Goal: Information Seeking & Learning: Check status

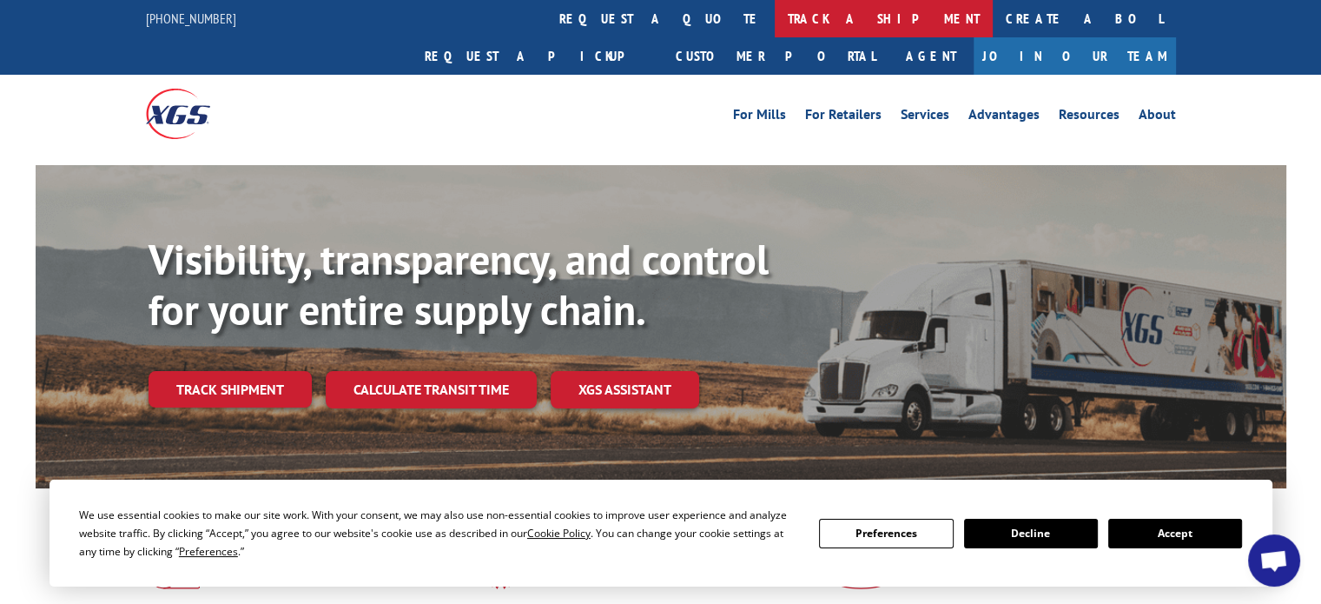
click at [775, 17] on link "track a shipment" at bounding box center [884, 18] width 218 height 37
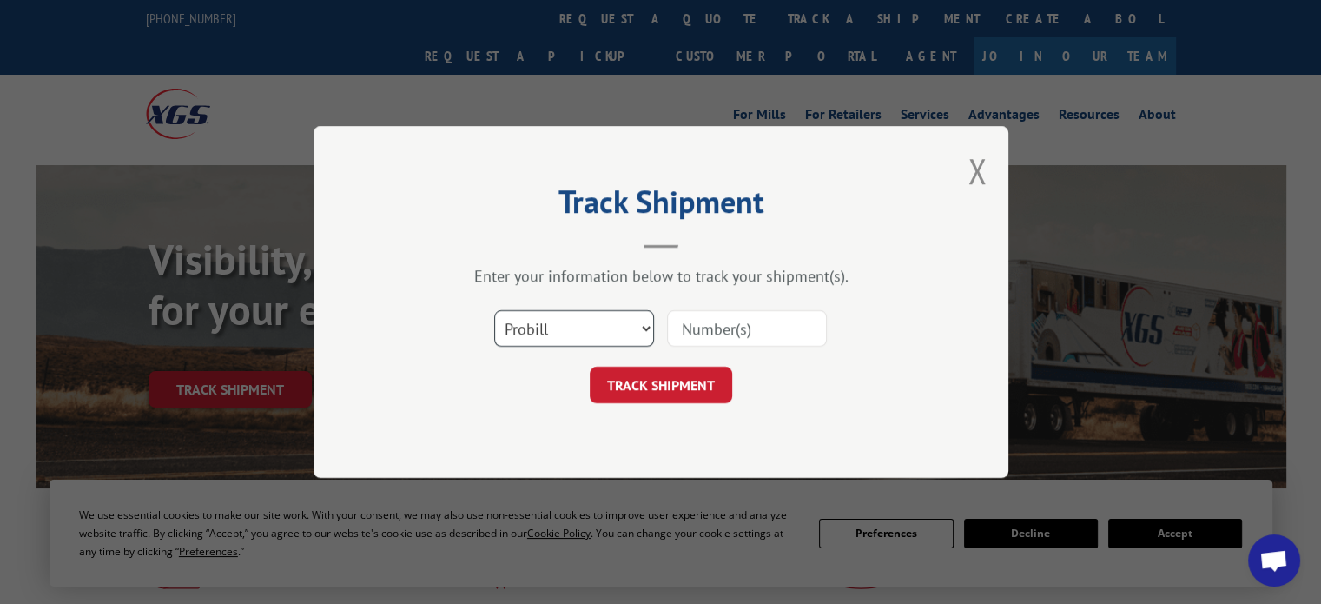
click at [617, 319] on select "Select category... Probill BOL PO" at bounding box center [574, 328] width 160 height 36
select select "bol"
click at [494, 310] on select "Select category... Probill BOL PO" at bounding box center [574, 328] width 160 height 36
click at [719, 324] on input at bounding box center [747, 328] width 160 height 36
type input "18511815"
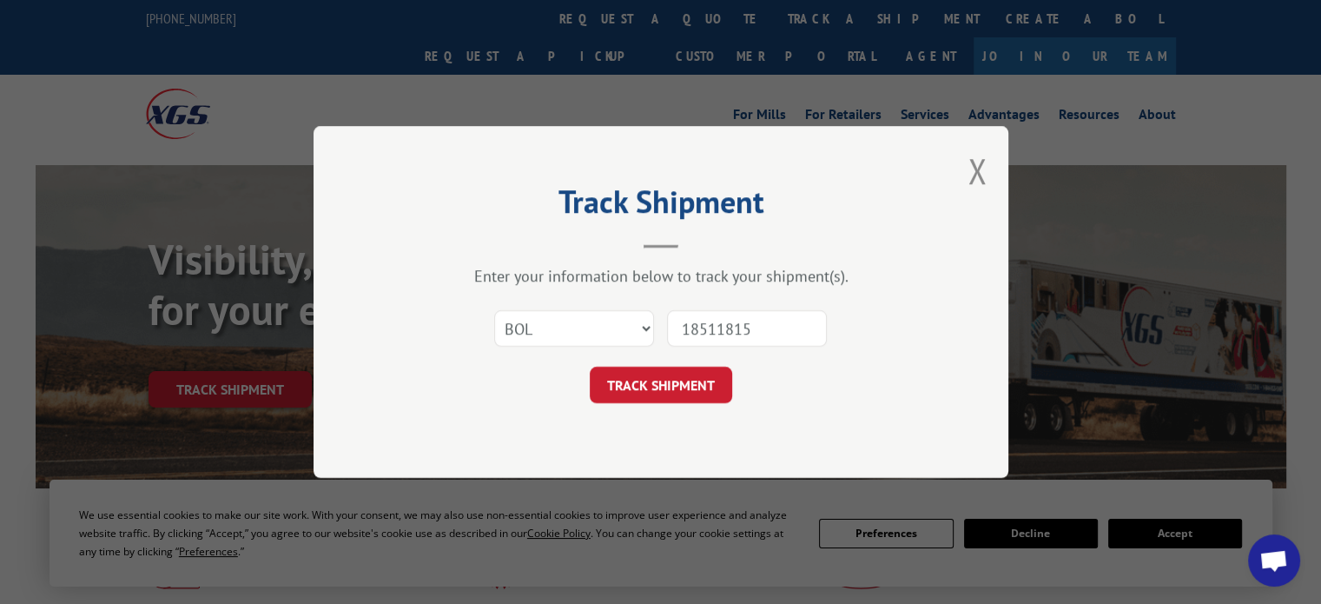
click button "TRACK SHIPMENT" at bounding box center [661, 385] width 142 height 36
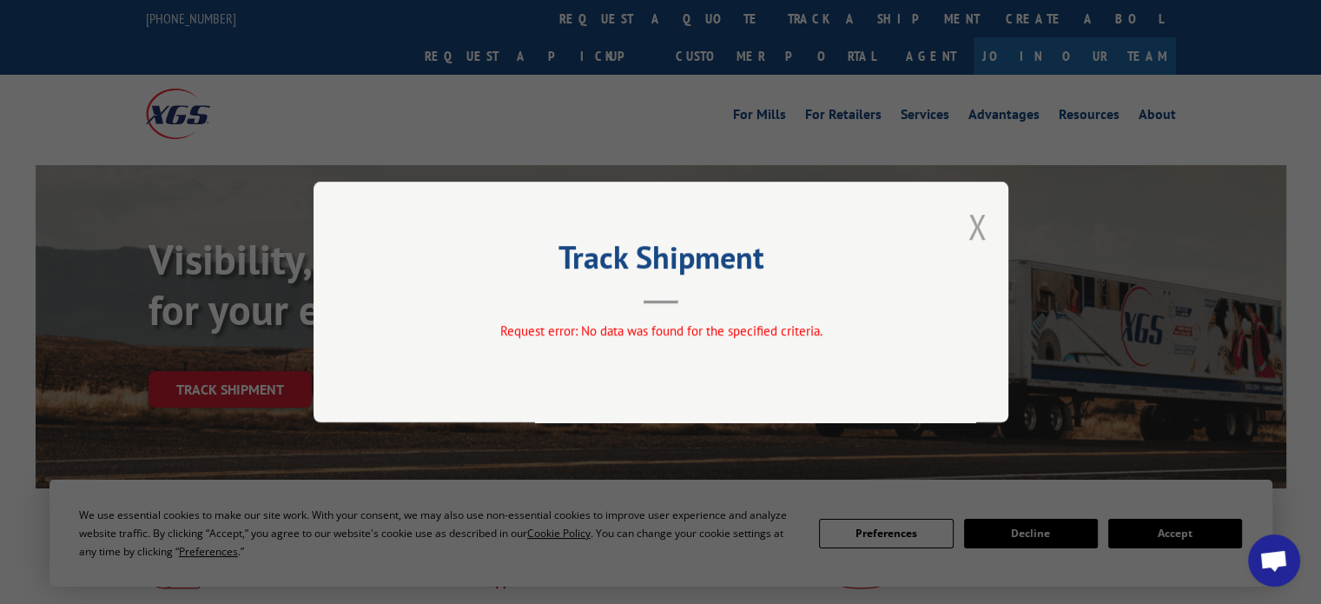
click at [970, 225] on button "Close modal" at bounding box center [977, 226] width 19 height 46
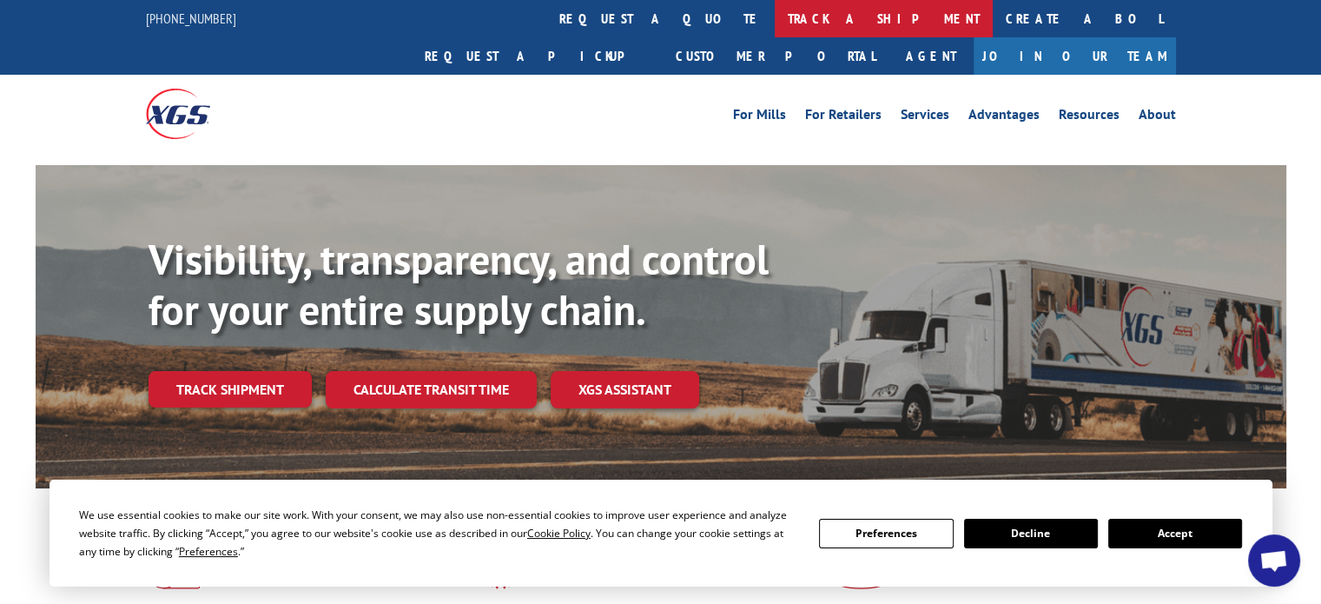
click at [775, 17] on link "track a shipment" at bounding box center [884, 18] width 218 height 37
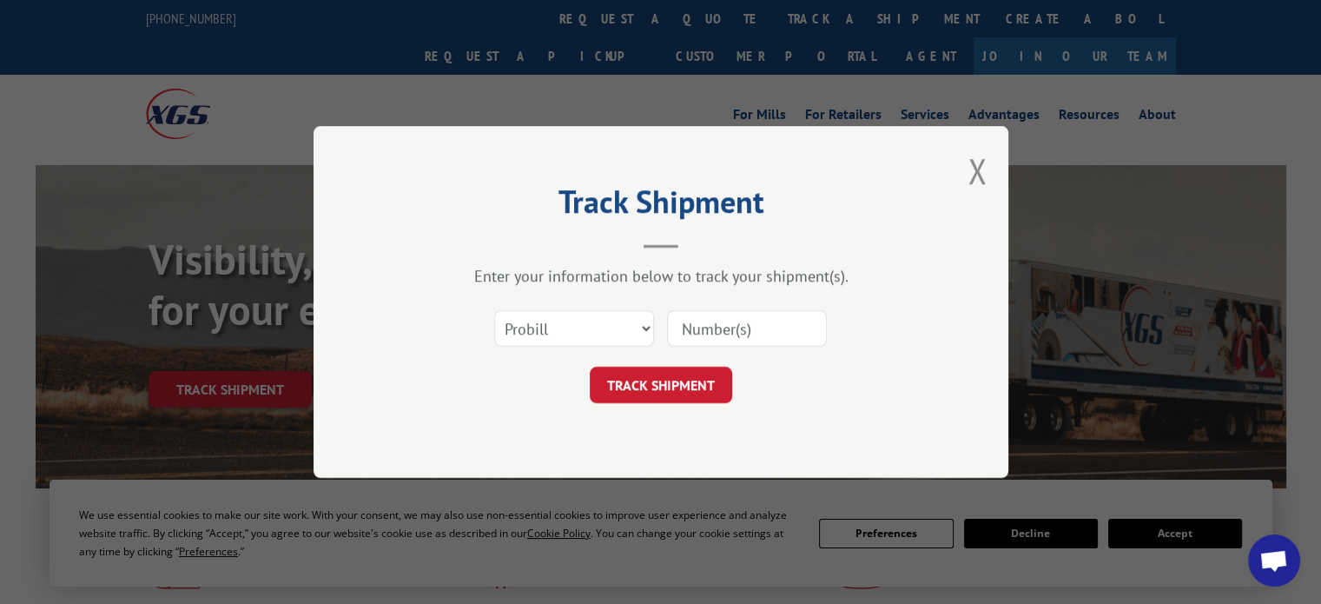
click at [733, 321] on input at bounding box center [747, 328] width 160 height 36
drag, startPoint x: 654, startPoint y: 327, endPoint x: 636, endPoint y: 325, distance: 18.4
click at [641, 326] on div "Select category... Probill BOL PO" at bounding box center [660, 328] width 521 height 57
click at [626, 325] on select "Select category... Probill BOL PO" at bounding box center [574, 328] width 160 height 36
select select "po"
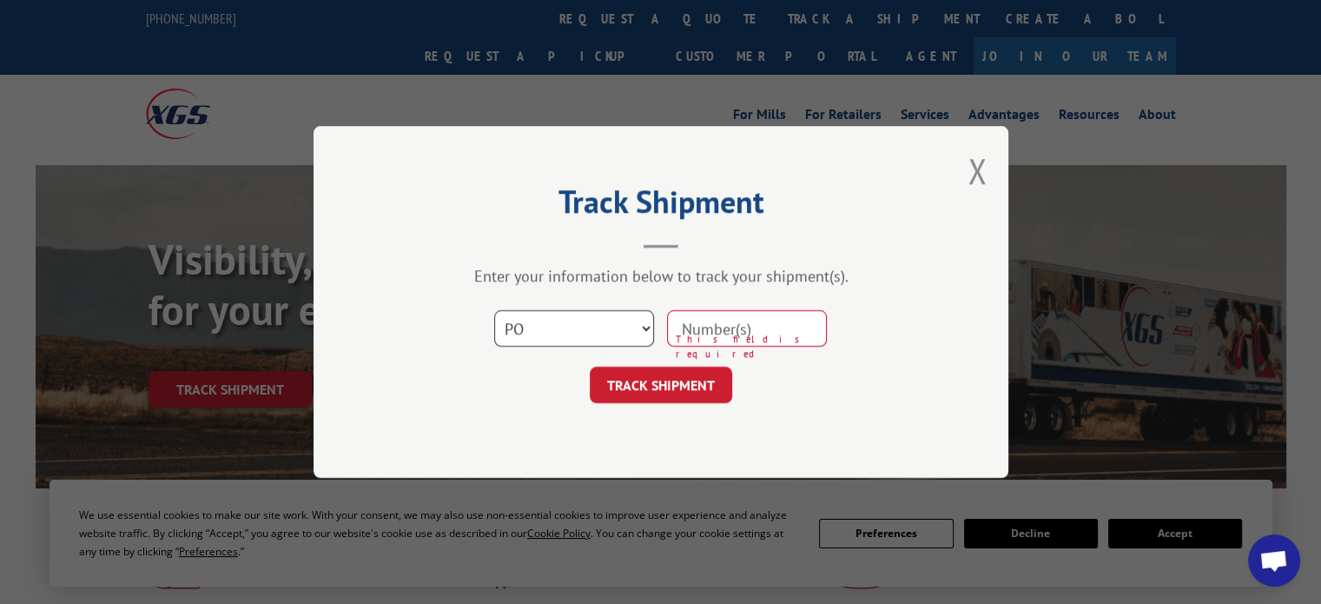
click at [494, 310] on select "Select category... Probill BOL PO" at bounding box center [574, 328] width 160 height 36
click at [724, 333] on input at bounding box center [747, 328] width 160 height 36
type input "18511815"
click button "TRACK SHIPMENT" at bounding box center [661, 385] width 142 height 36
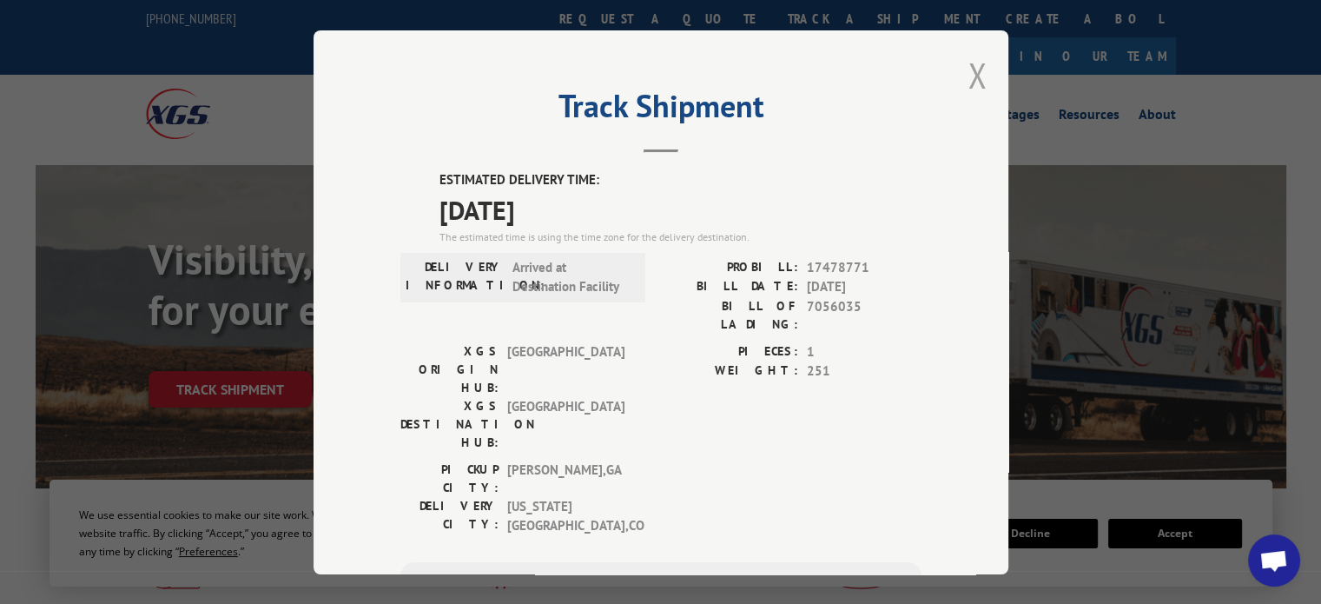
drag, startPoint x: 959, startPoint y: 70, endPoint x: 978, endPoint y: 65, distance: 19.8
click at [977, 65] on div "Track Shipment ESTIMATED DELIVERY TIME: [DATE] The estimated time is using the …" at bounding box center [661, 302] width 695 height 544
click at [956, 83] on div "Track Shipment ESTIMATED DELIVERY TIME: [DATE] The estimated time is using the …" at bounding box center [661, 302] width 695 height 544
click at [968, 76] on button "Close modal" at bounding box center [977, 75] width 19 height 46
